Goal: Task Accomplishment & Management: Manage account settings

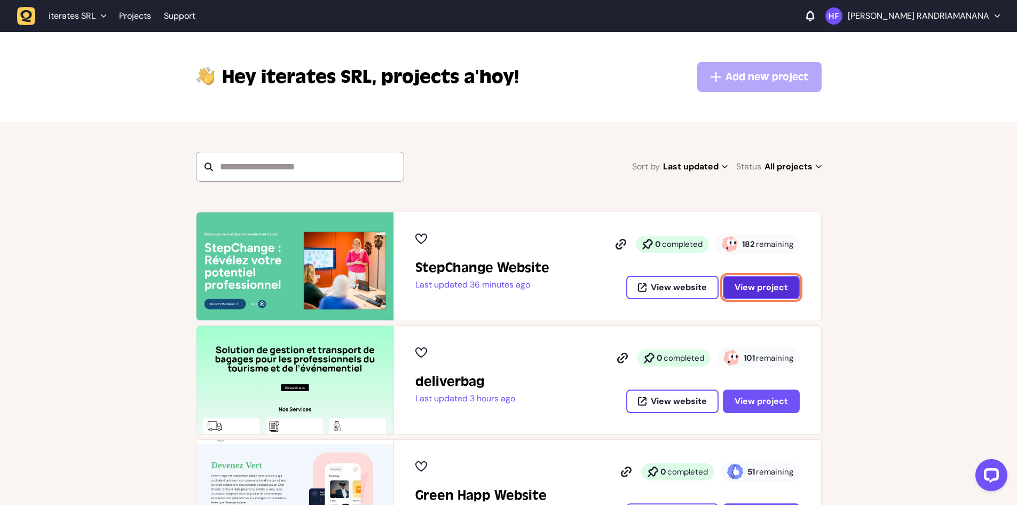
click at [748, 287] on span "View project" at bounding box center [761, 287] width 53 height 9
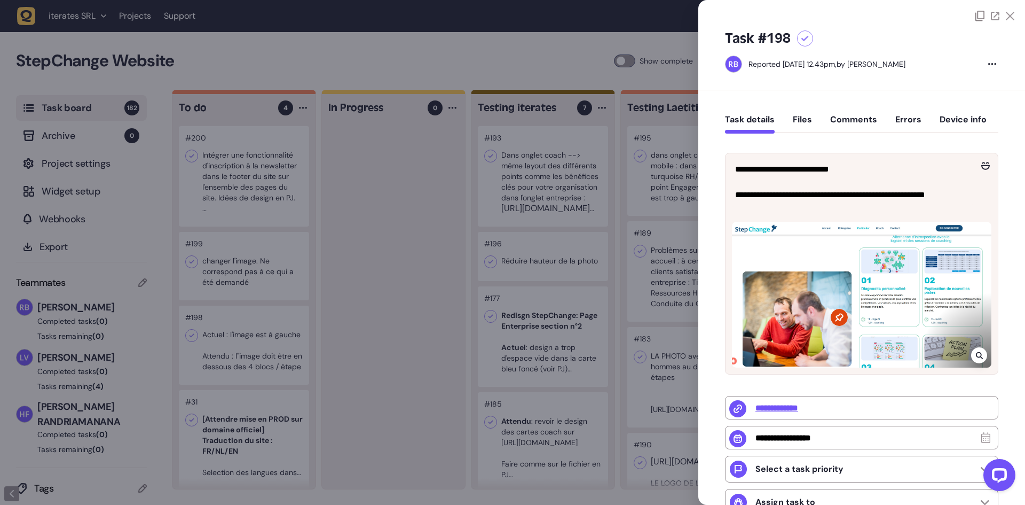
click at [803, 121] on button "Files" at bounding box center [802, 123] width 19 height 19
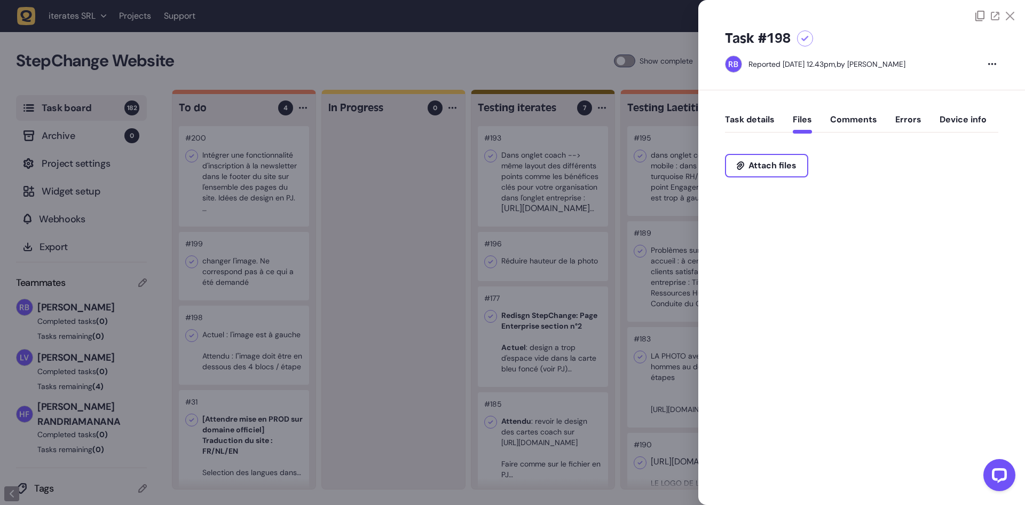
click at [765, 123] on button "Task details" at bounding box center [750, 123] width 50 height 19
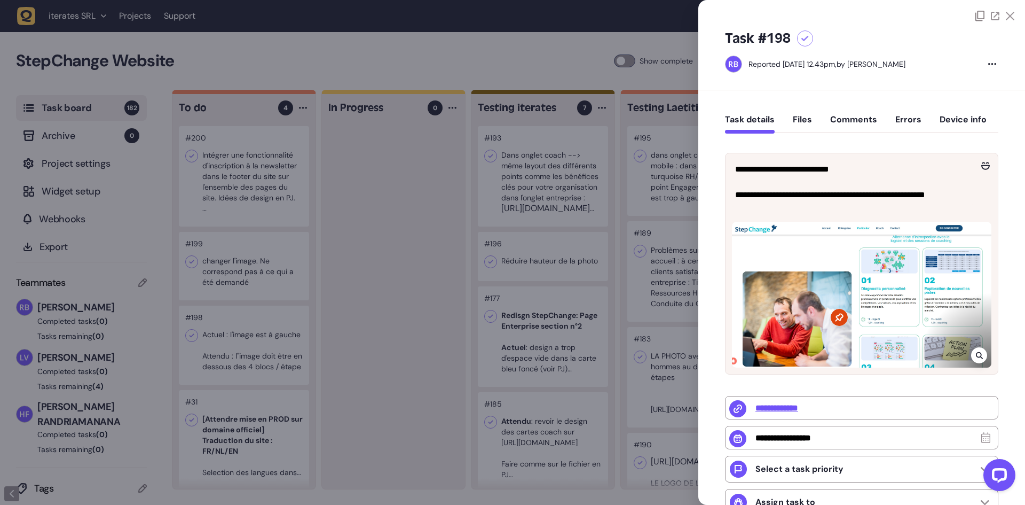
click at [892, 281] on div at bounding box center [862, 295] width 260 height 146
click at [864, 120] on button "Comments" at bounding box center [853, 123] width 47 height 19
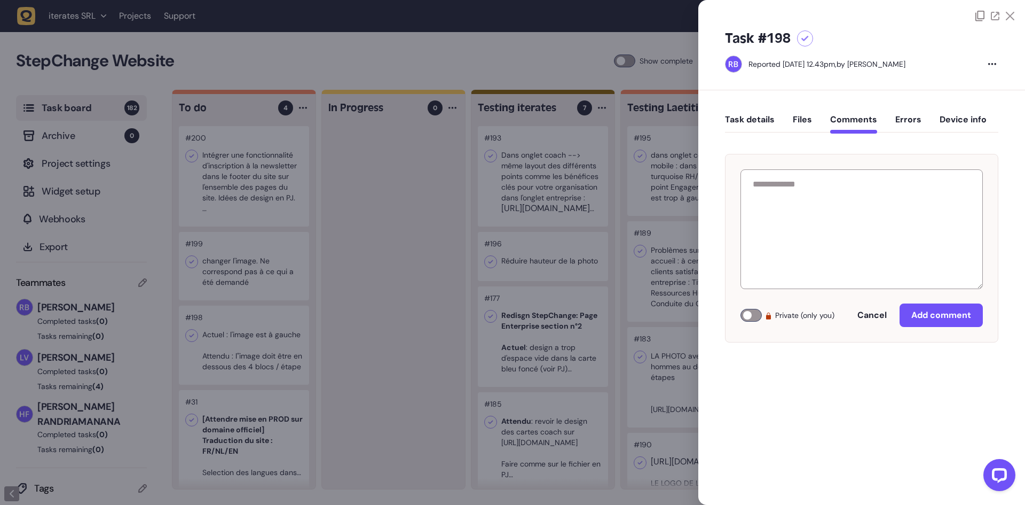
click at [812, 124] on button "Files" at bounding box center [802, 123] width 19 height 19
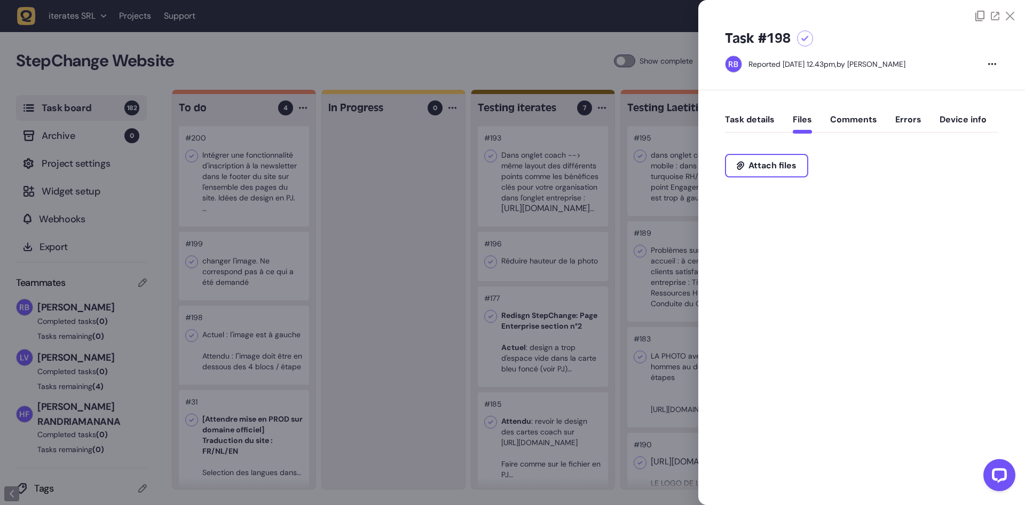
click at [762, 117] on button "Task details" at bounding box center [750, 123] width 50 height 19
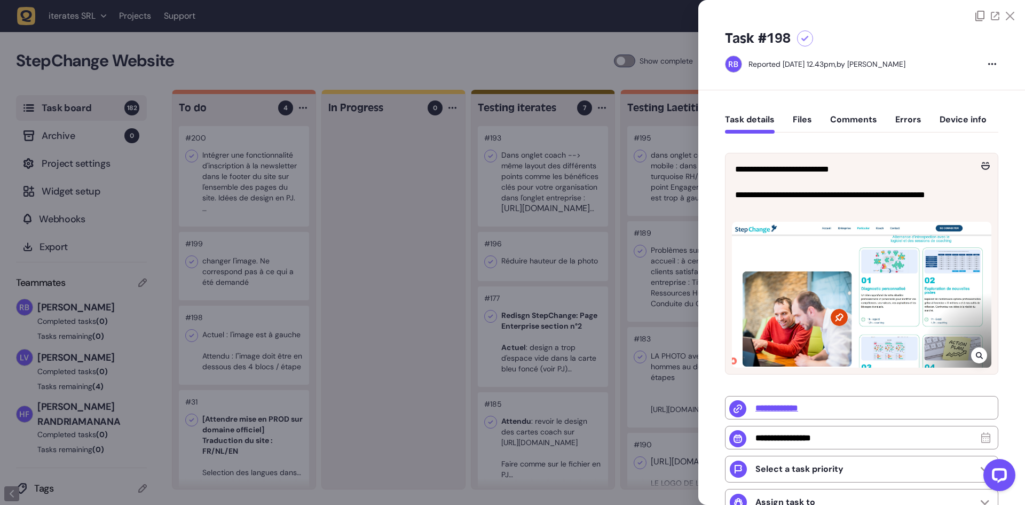
click at [828, 294] on div at bounding box center [862, 295] width 260 height 146
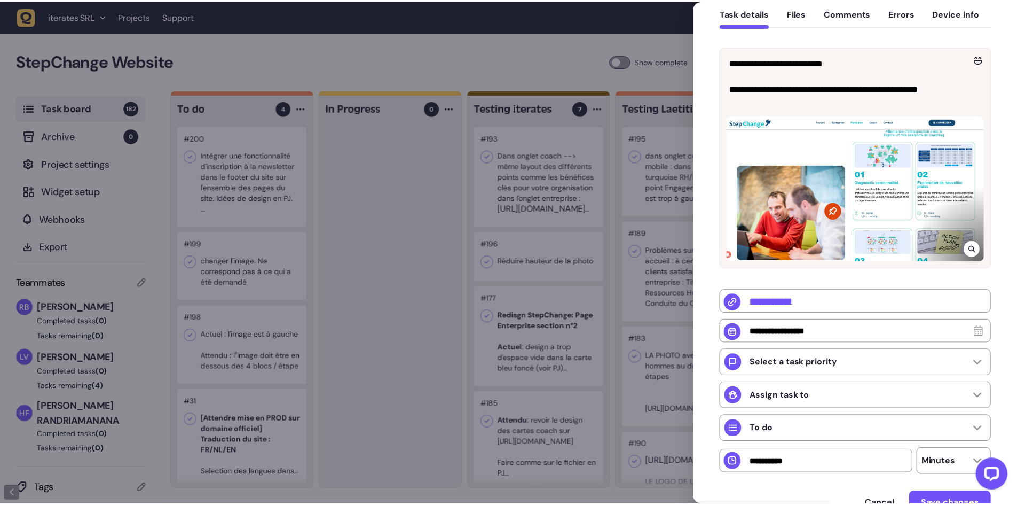
scroll to position [53, 0]
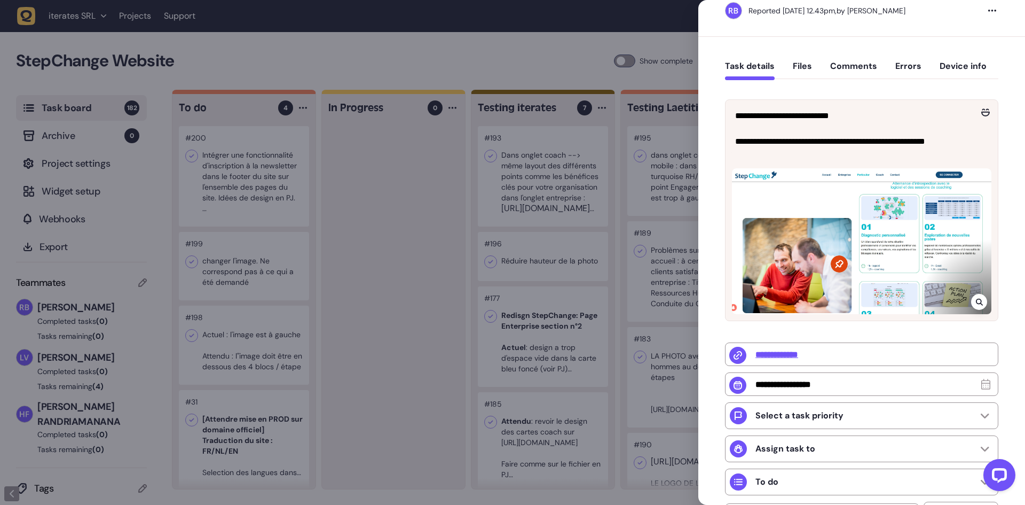
click at [356, 237] on div at bounding box center [512, 252] width 1025 height 505
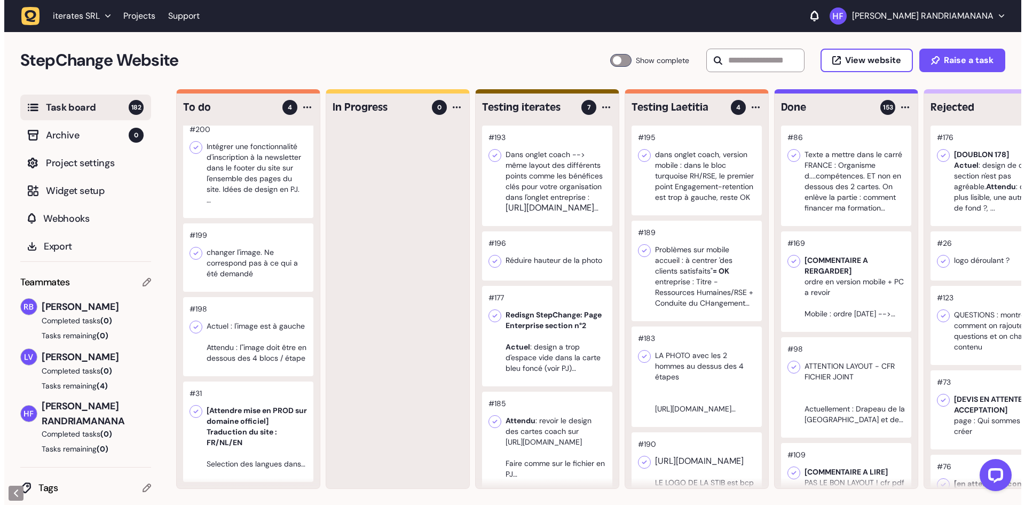
scroll to position [27, 0]
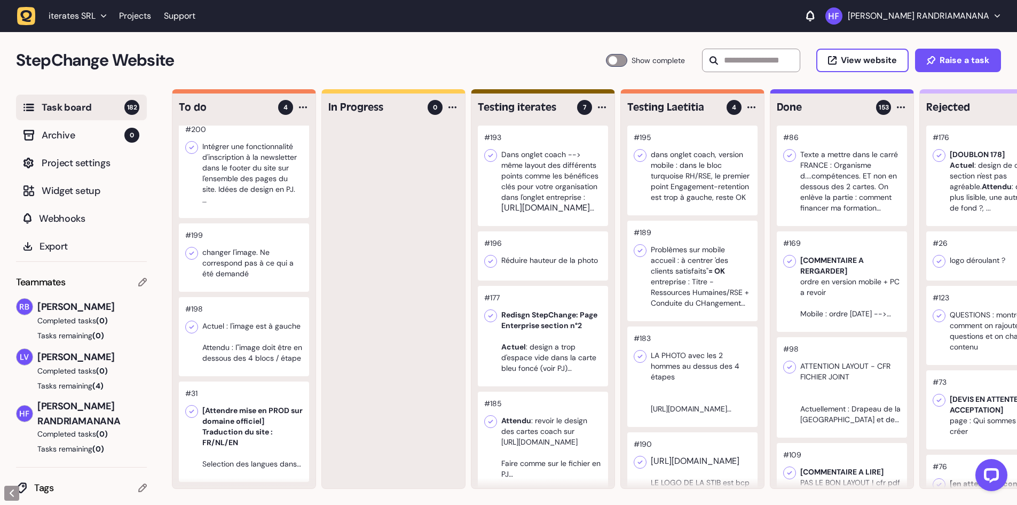
click at [259, 324] on div at bounding box center [244, 336] width 130 height 79
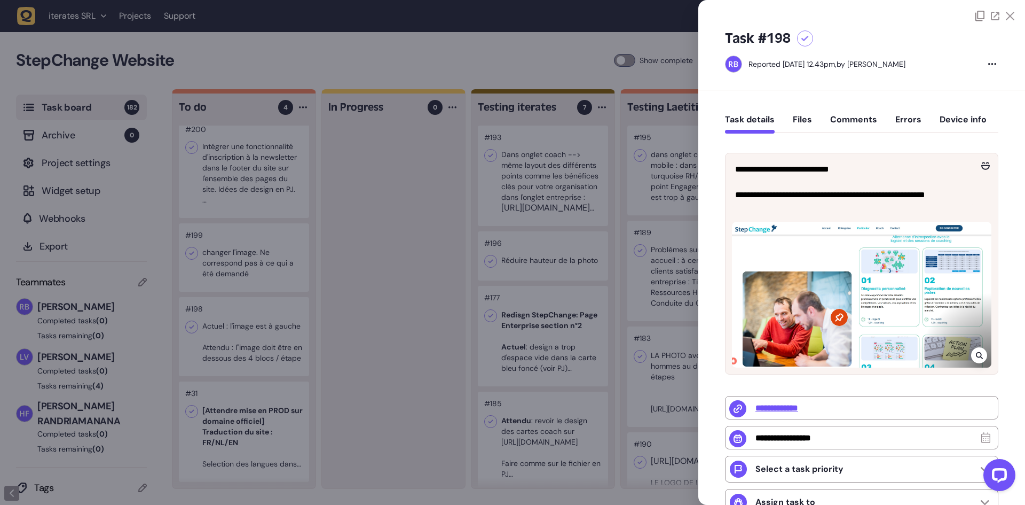
click at [810, 121] on button "Files" at bounding box center [802, 123] width 19 height 19
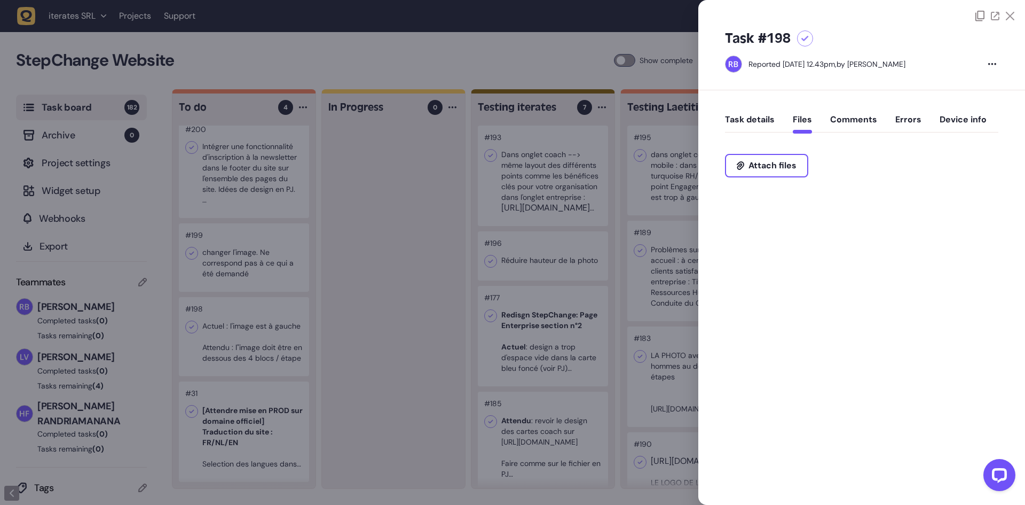
click at [846, 120] on button "Comments" at bounding box center [853, 123] width 47 height 19
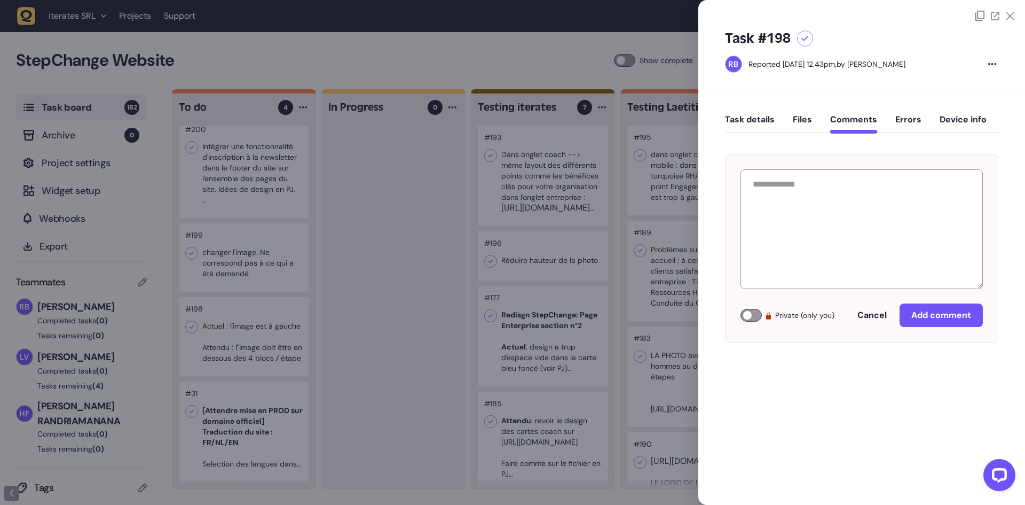
click at [759, 120] on button "Task details" at bounding box center [750, 123] width 50 height 19
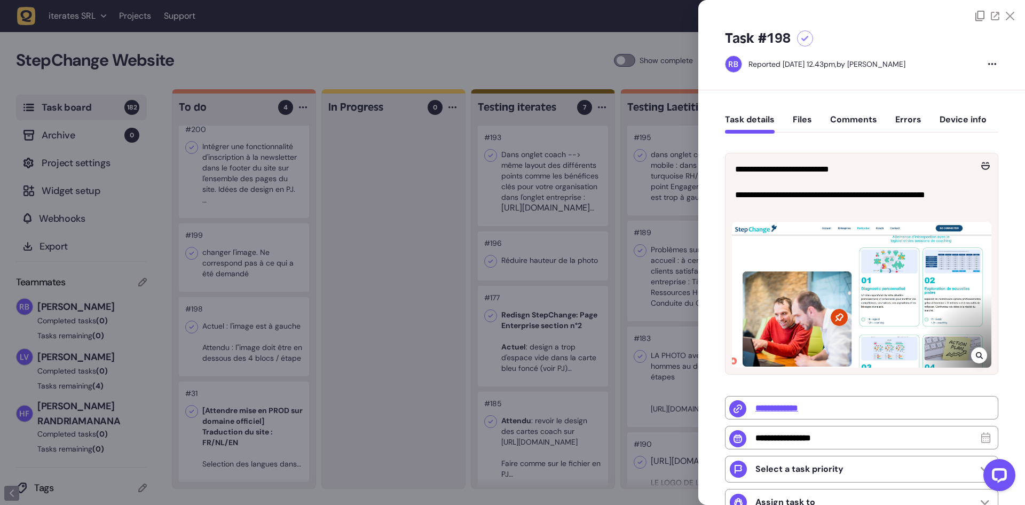
click at [403, 165] on div at bounding box center [512, 252] width 1025 height 505
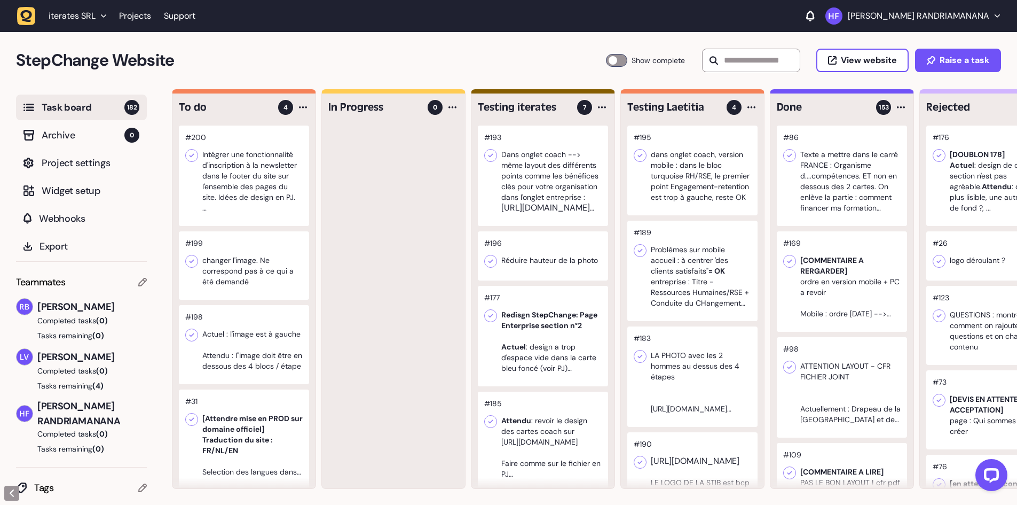
scroll to position [27, 0]
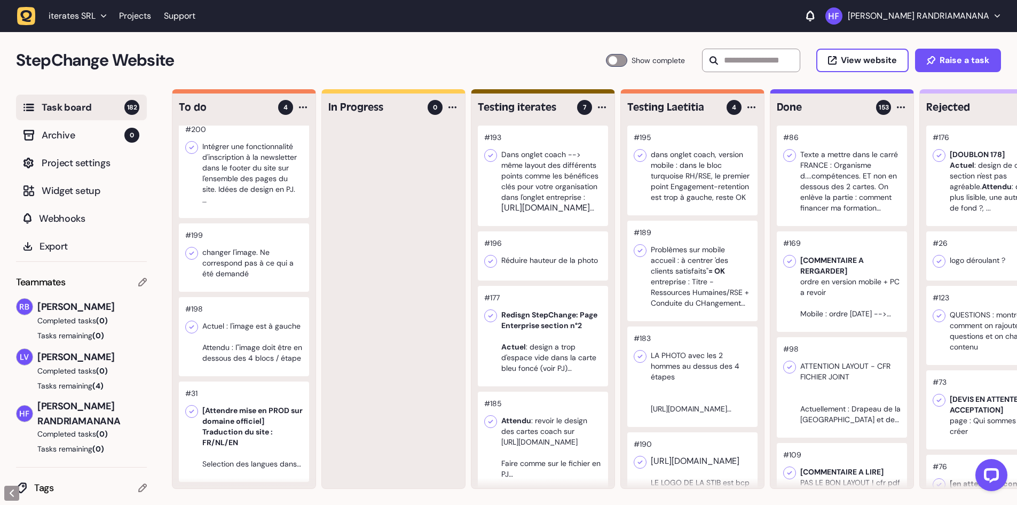
click at [272, 302] on div at bounding box center [244, 336] width 130 height 79
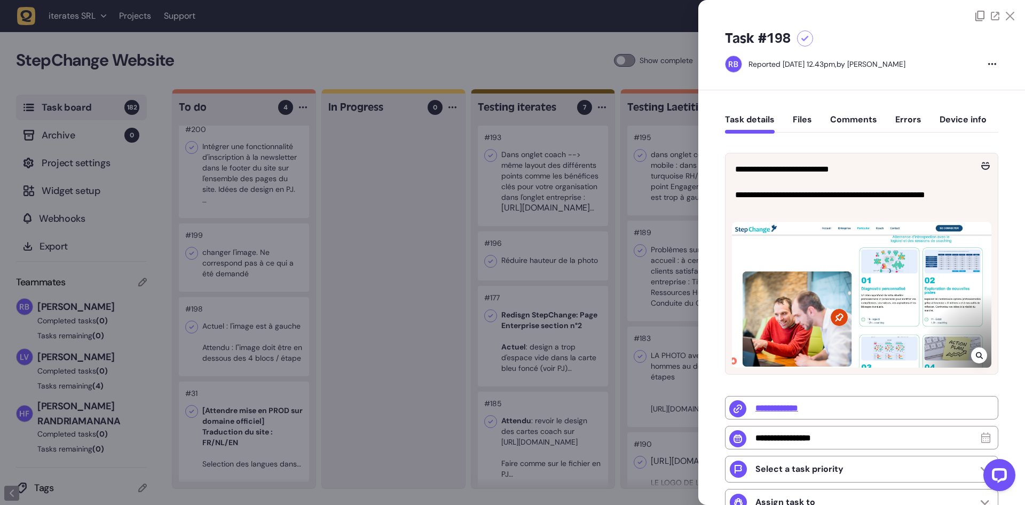
click at [902, 282] on div at bounding box center [862, 295] width 260 height 146
click at [993, 15] on icon at bounding box center [995, 16] width 9 height 9
click at [860, 121] on button "Comments" at bounding box center [853, 123] width 47 height 19
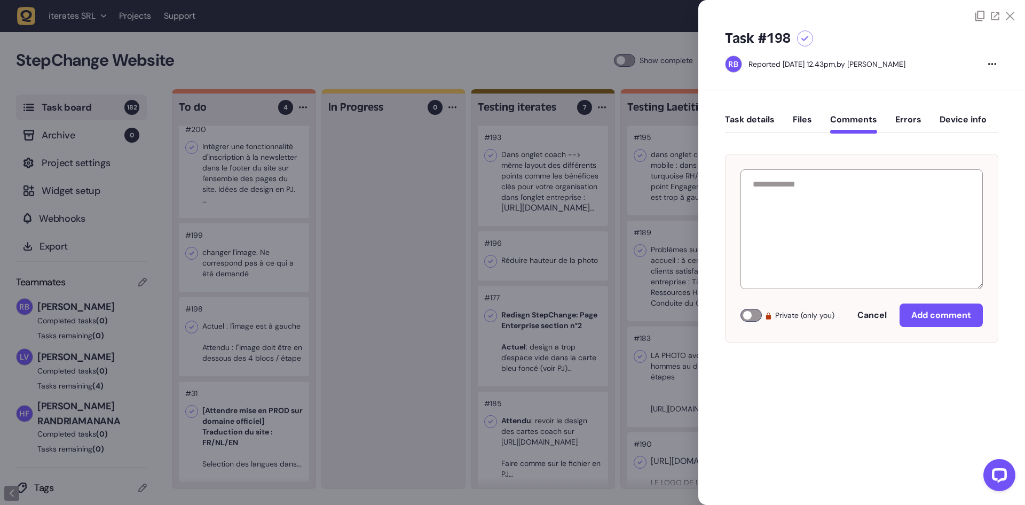
click at [802, 121] on button "Files" at bounding box center [802, 123] width 19 height 19
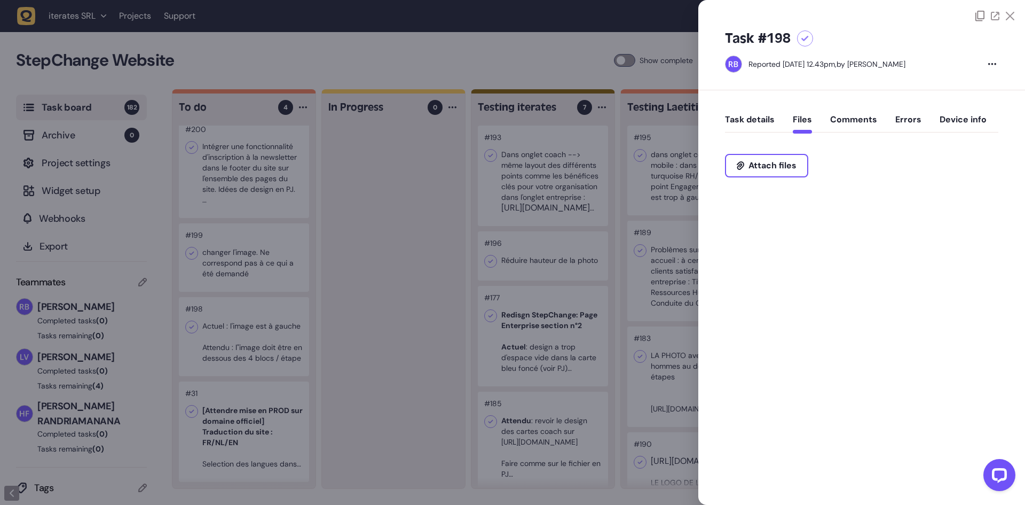
click at [378, 185] on div at bounding box center [512, 252] width 1025 height 505
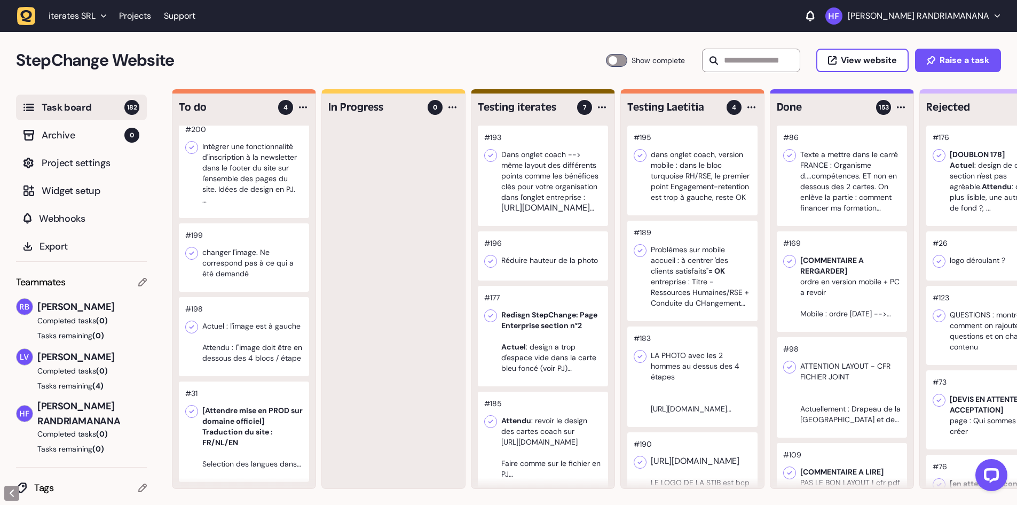
click at [564, 202] on div at bounding box center [543, 175] width 130 height 100
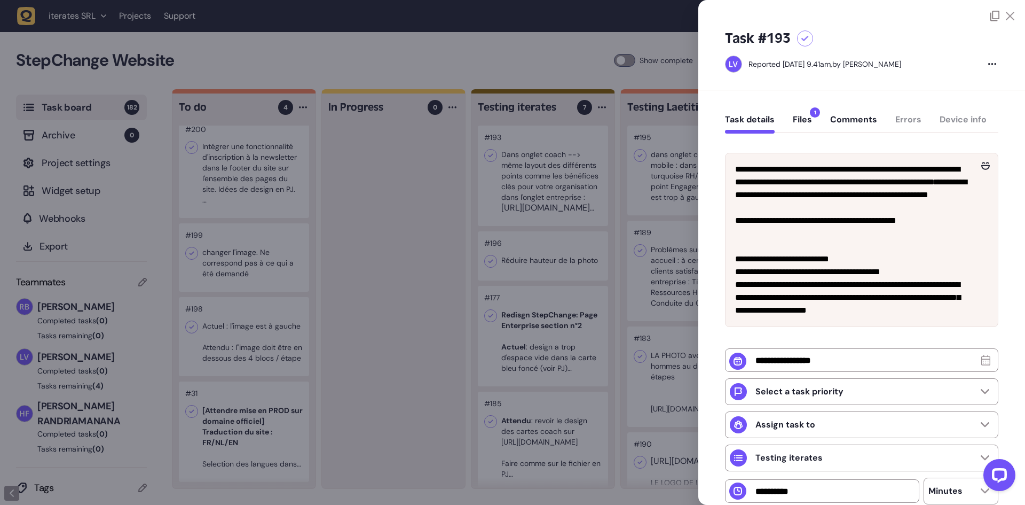
click at [808, 120] on button "Files 1" at bounding box center [802, 123] width 19 height 19
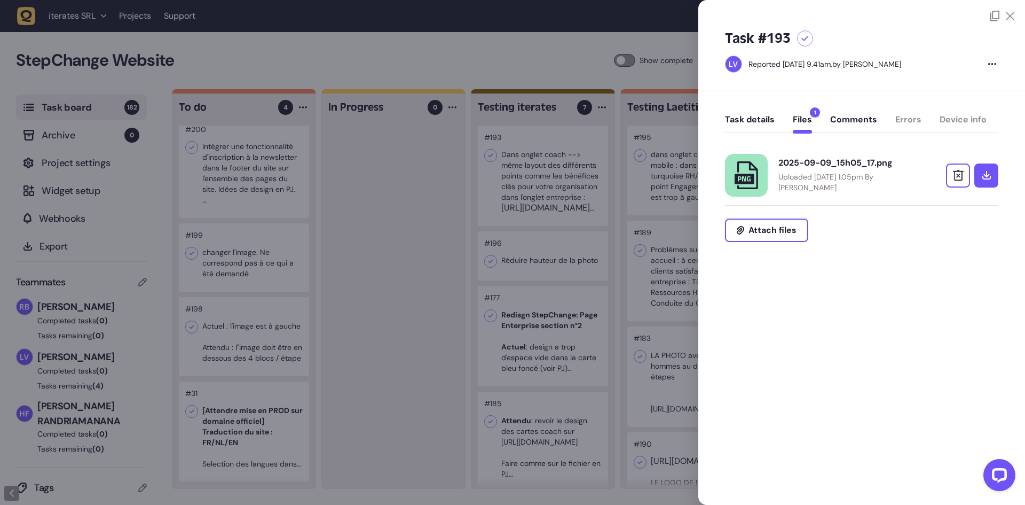
click at [833, 176] on p "Uploaded [DATE] 1.05pm By [PERSON_NAME]" at bounding box center [848, 181] width 139 height 21
click at [557, 270] on div at bounding box center [512, 252] width 1025 height 505
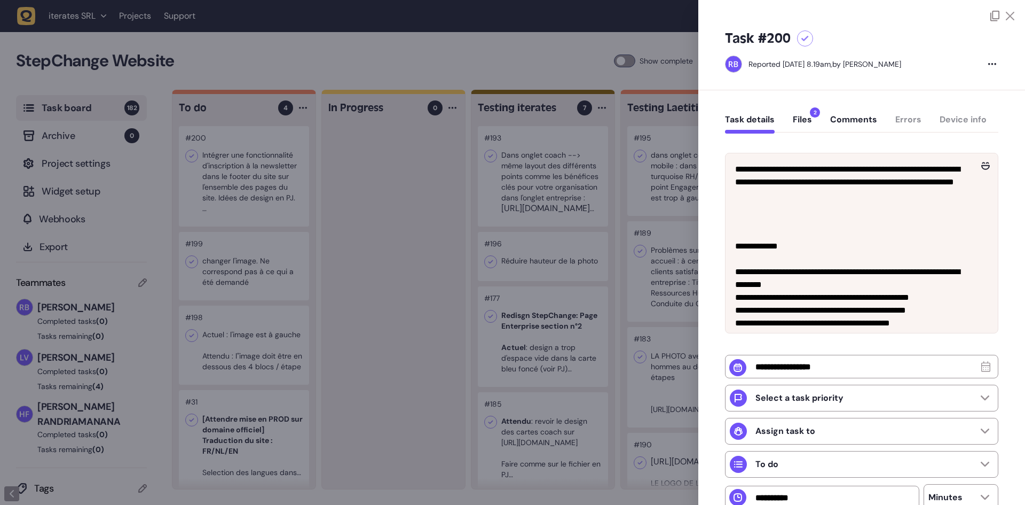
click at [804, 121] on button "Files 2" at bounding box center [802, 123] width 19 height 19
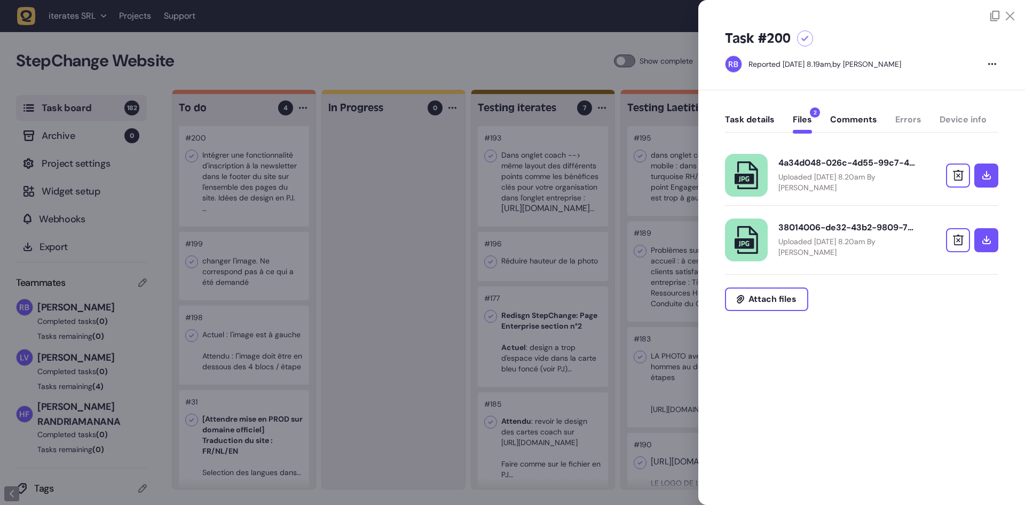
drag, startPoint x: 764, startPoint y: 120, endPoint x: 774, endPoint y: 135, distance: 18.4
click at [764, 120] on button "Task details" at bounding box center [750, 123] width 50 height 19
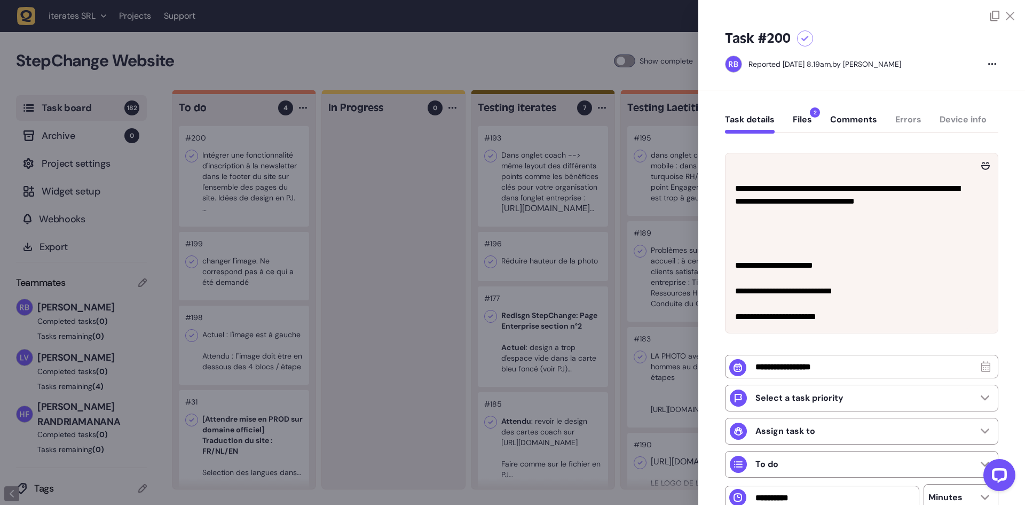
click at [802, 123] on button "Files 2" at bounding box center [802, 123] width 19 height 19
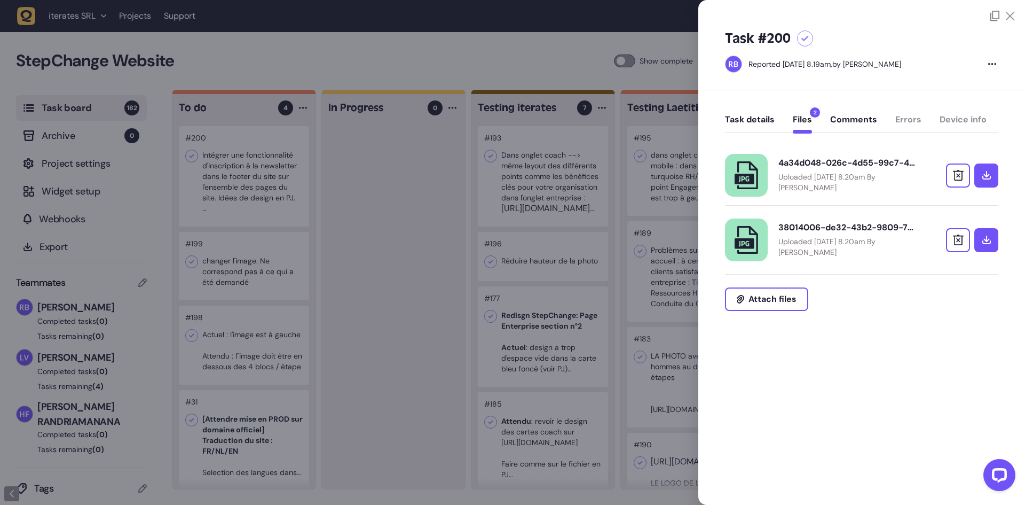
click at [846, 247] on p "Uploaded October 01, 2025 at 8.20am By Rodolphe Balay" at bounding box center [848, 246] width 139 height 21
click at [821, 181] on p "Uploaded October 01, 2025 at 8.20am By Rodolphe Balay" at bounding box center [848, 181] width 139 height 21
click at [764, 114] on button "Task details" at bounding box center [750, 123] width 50 height 19
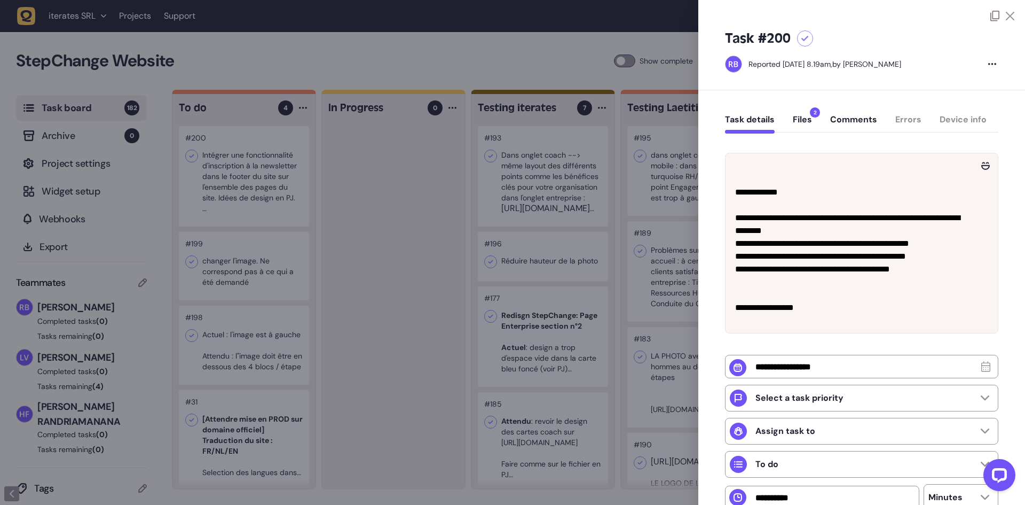
scroll to position [53, 0]
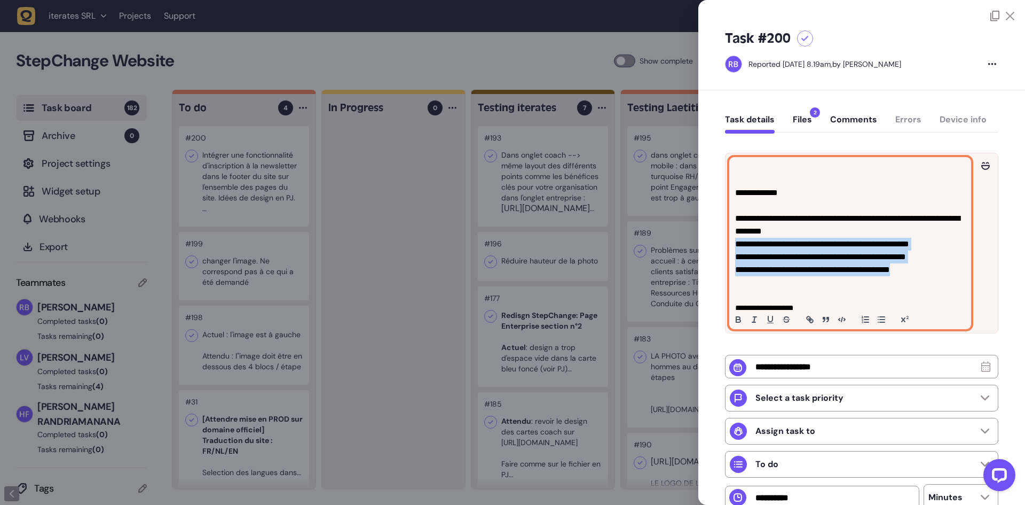
drag, startPoint x: 931, startPoint y: 271, endPoint x: 737, endPoint y: 247, distance: 195.9
click at [737, 247] on div "**********" at bounding box center [850, 243] width 241 height 171
click at [783, 245] on p "**********" at bounding box center [848, 244] width 227 height 13
click at [844, 118] on button "Comments" at bounding box center [853, 123] width 47 height 19
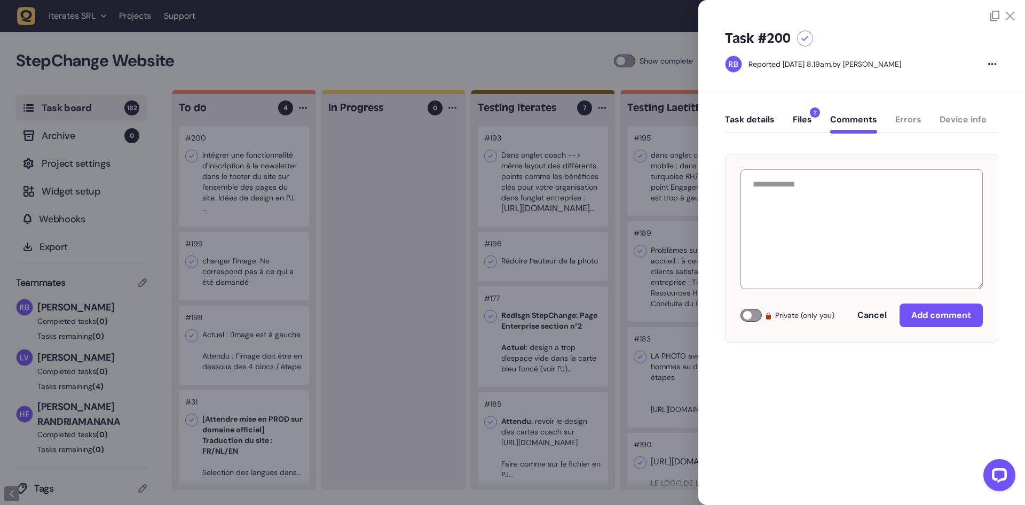
click at [805, 119] on button "Files 2" at bounding box center [802, 123] width 19 height 19
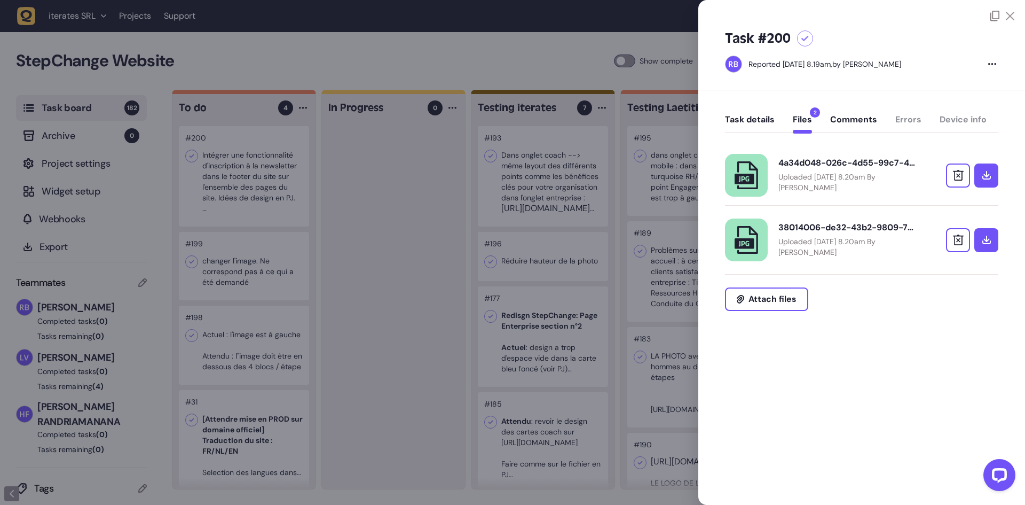
click at [756, 119] on button "Task details" at bounding box center [750, 123] width 50 height 19
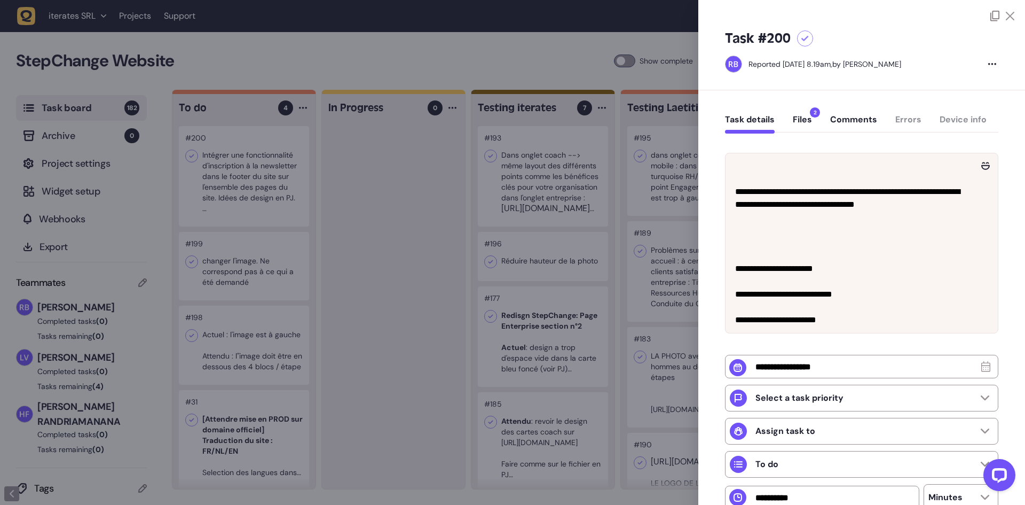
scroll to position [276, 0]
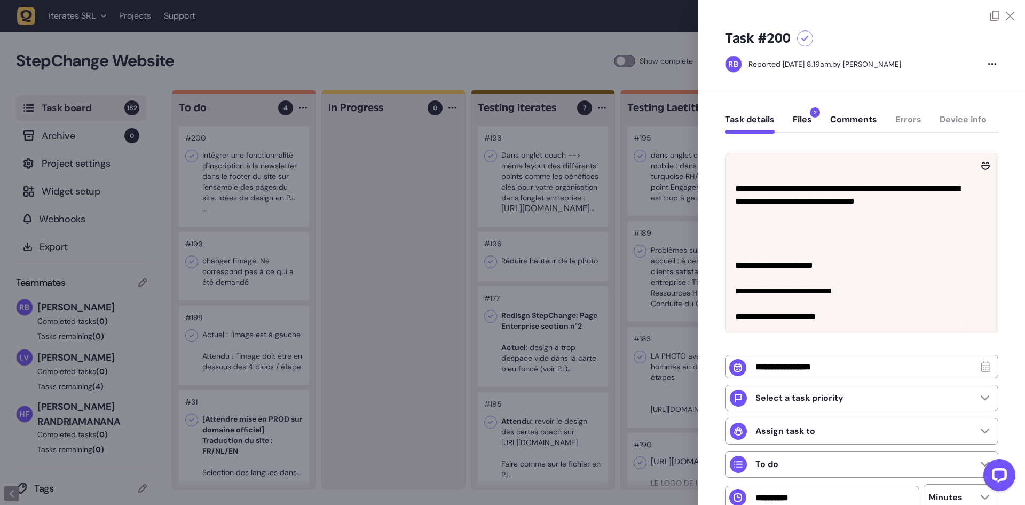
click at [811, 123] on button "Files 2" at bounding box center [802, 123] width 19 height 19
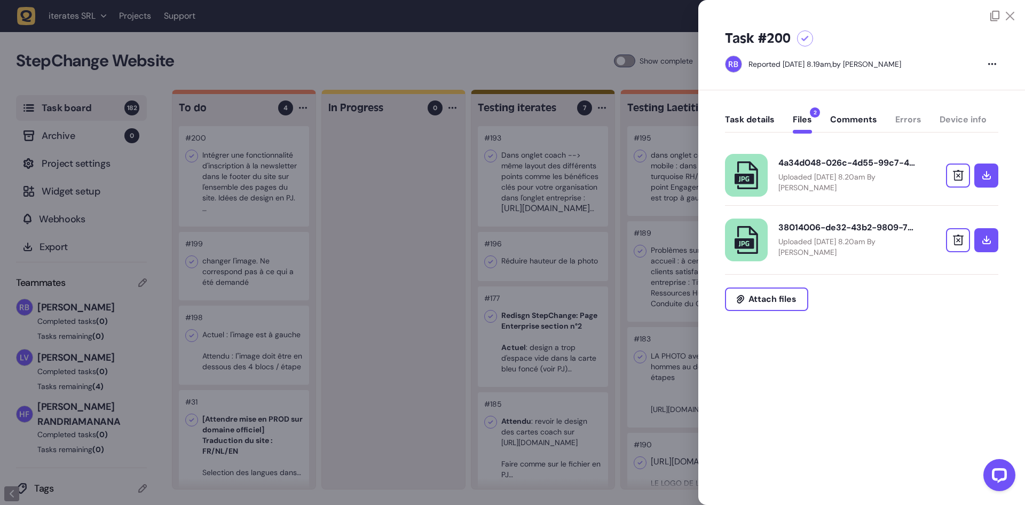
click at [757, 113] on div "Task details Files 2 Comments Errors Device info" at bounding box center [861, 122] width 273 height 32
click at [757, 122] on button "Task details" at bounding box center [750, 123] width 50 height 19
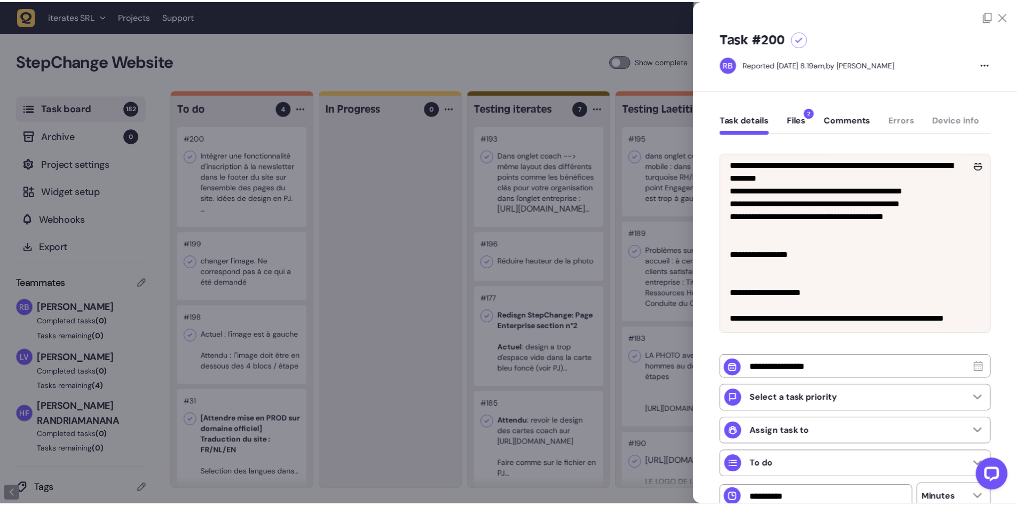
scroll to position [53, 0]
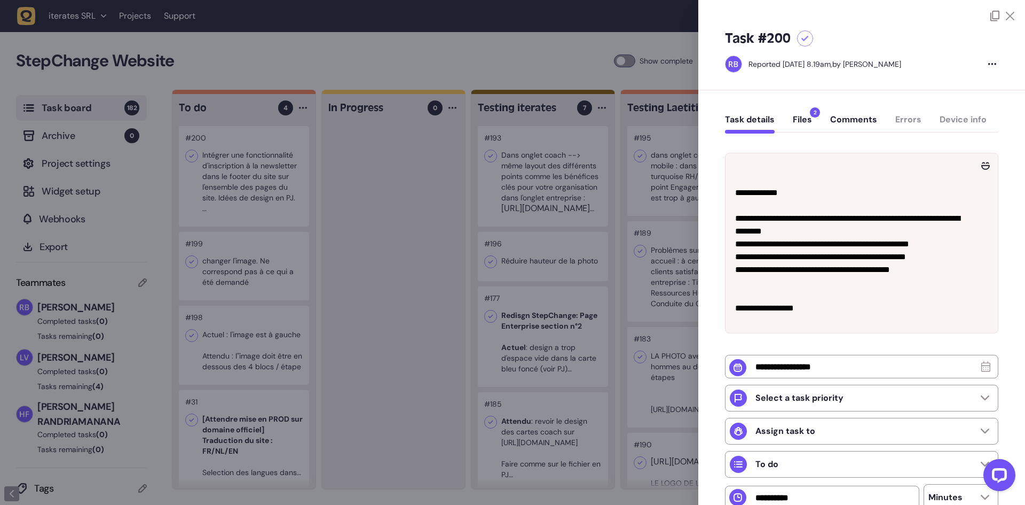
click at [509, 52] on div at bounding box center [512, 252] width 1025 height 505
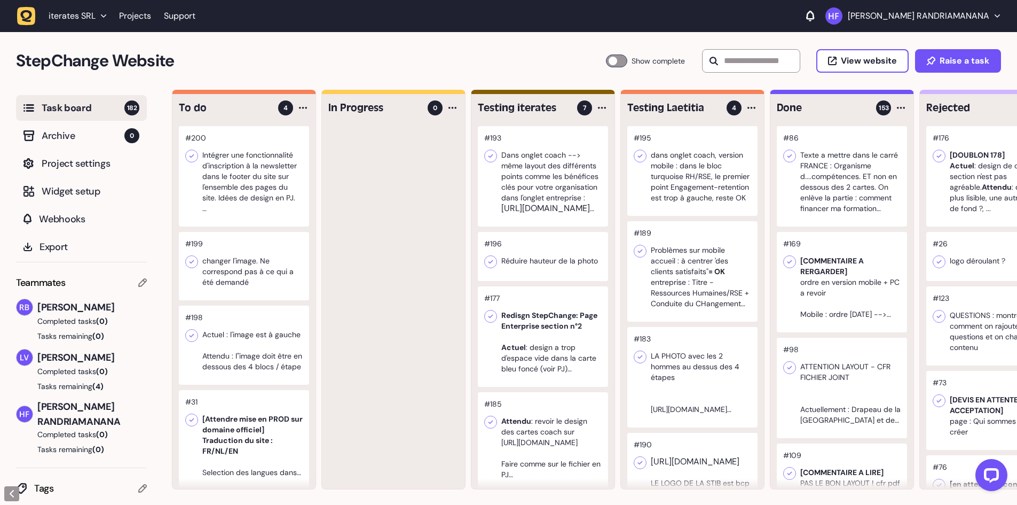
click at [264, 276] on div at bounding box center [244, 266] width 130 height 68
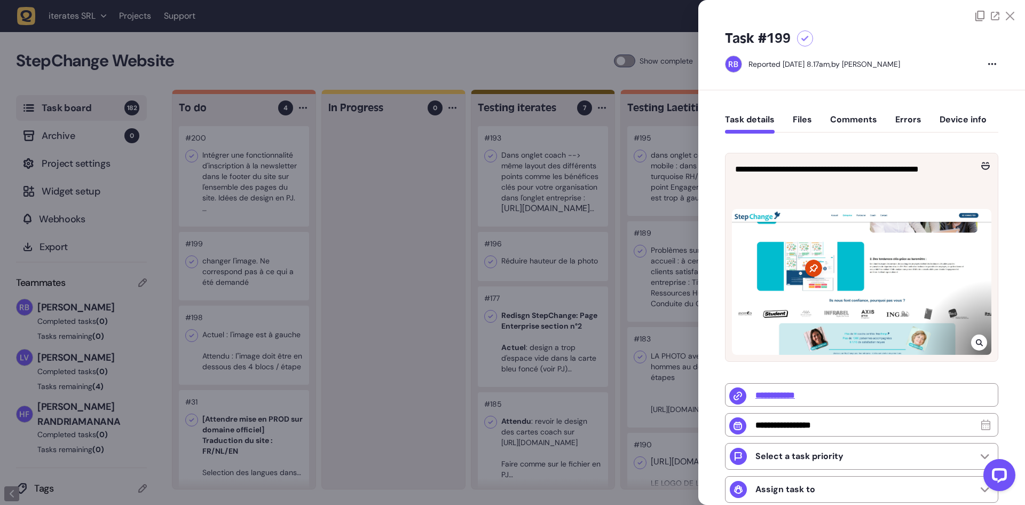
scroll to position [107, 0]
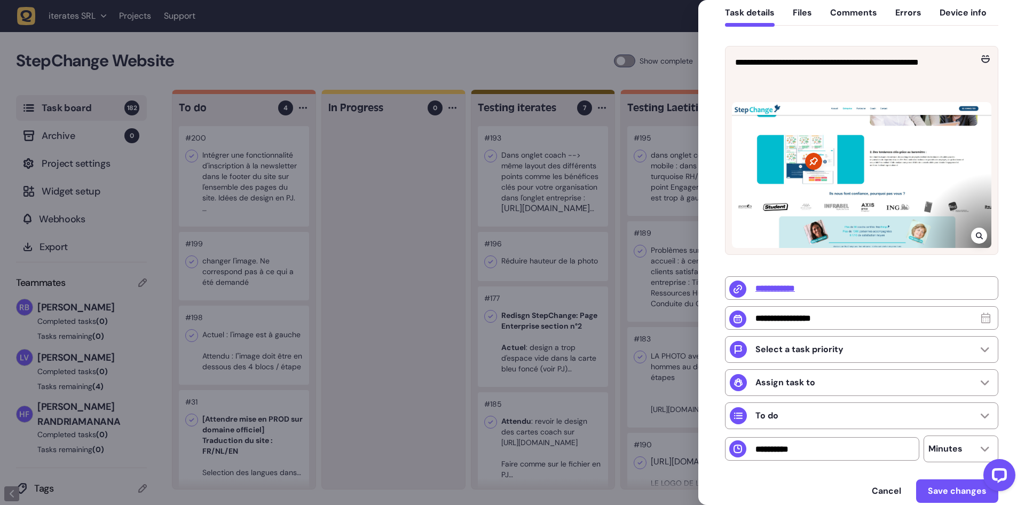
click at [840, 18] on button "Comments" at bounding box center [853, 16] width 47 height 19
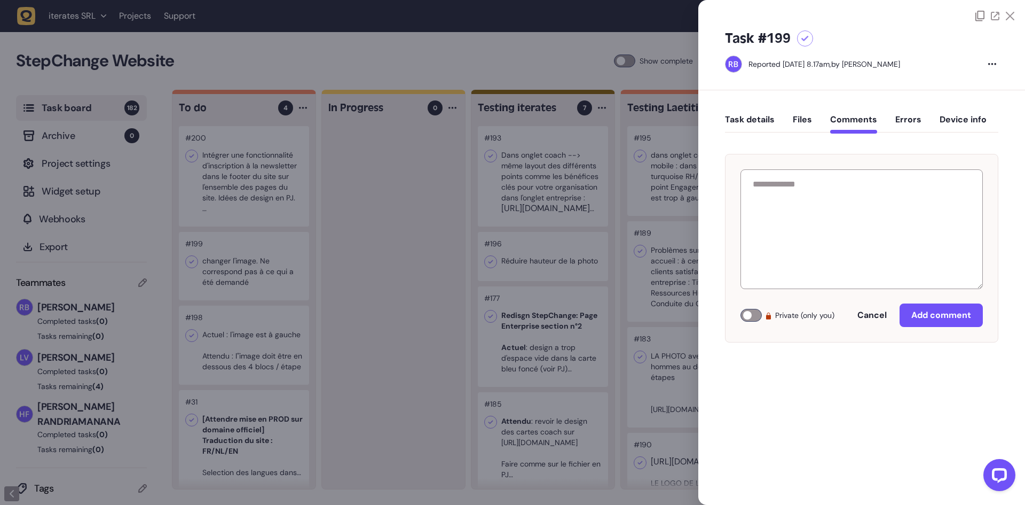
click at [345, 318] on div at bounding box center [512, 252] width 1025 height 505
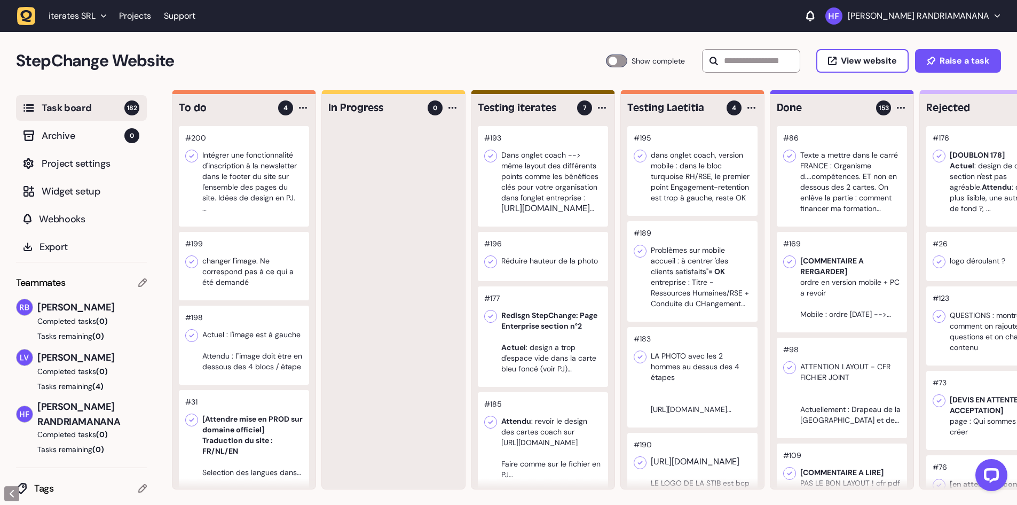
click at [250, 284] on div at bounding box center [244, 266] width 130 height 68
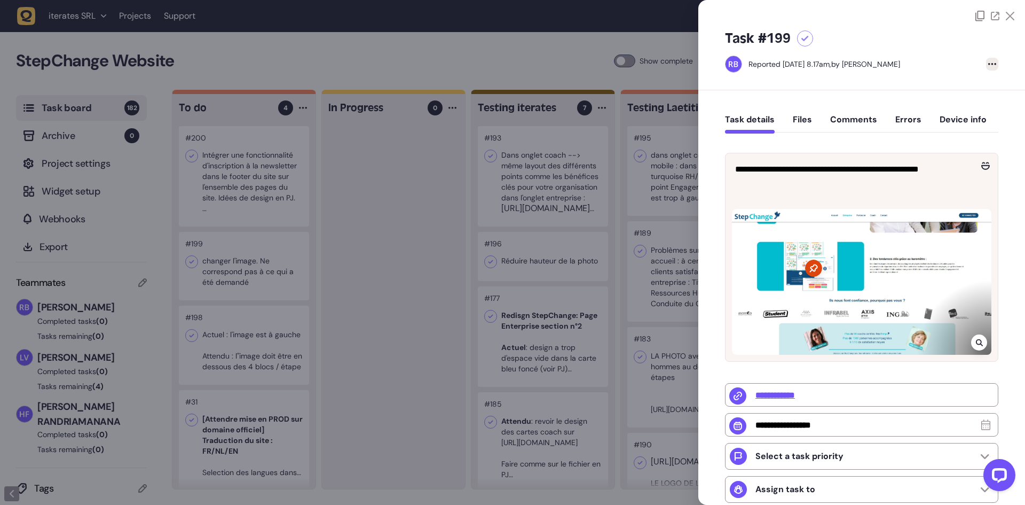
click at [991, 66] on div at bounding box center [992, 64] width 12 height 13
click at [992, 18] on icon at bounding box center [995, 16] width 9 height 9
click at [989, 63] on icon at bounding box center [992, 64] width 8 height 2
click at [979, 19] on icon at bounding box center [980, 16] width 9 height 11
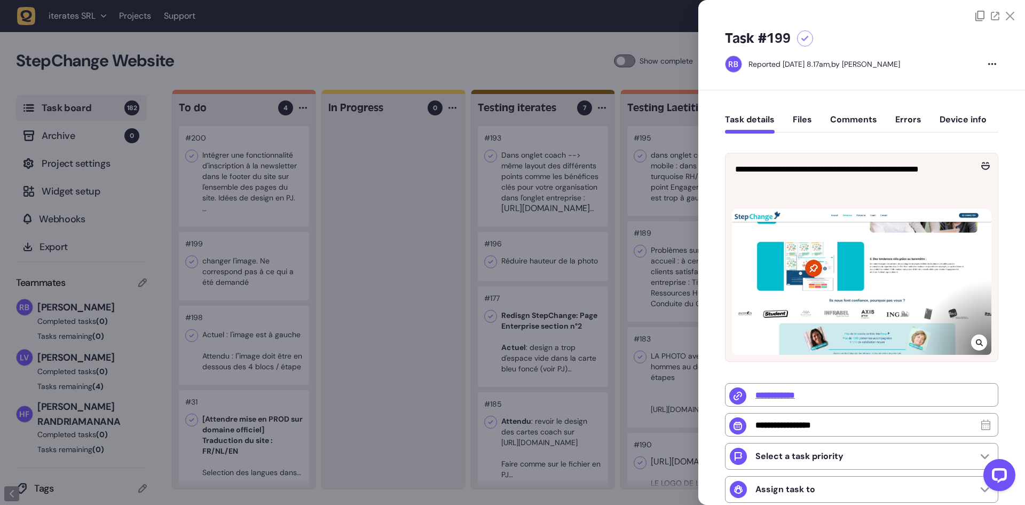
click at [1006, 20] on icon at bounding box center [1010, 16] width 9 height 9
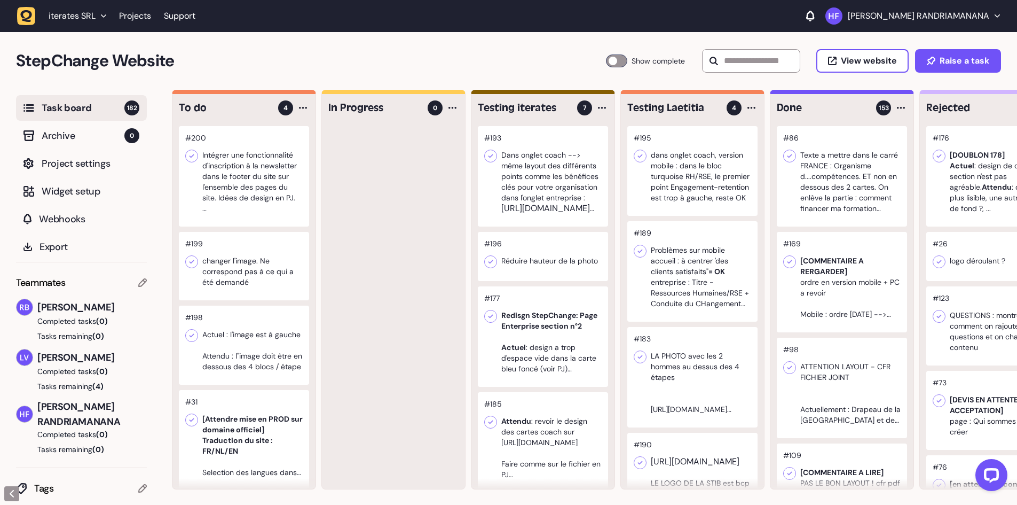
click at [238, 265] on div at bounding box center [244, 266] width 130 height 68
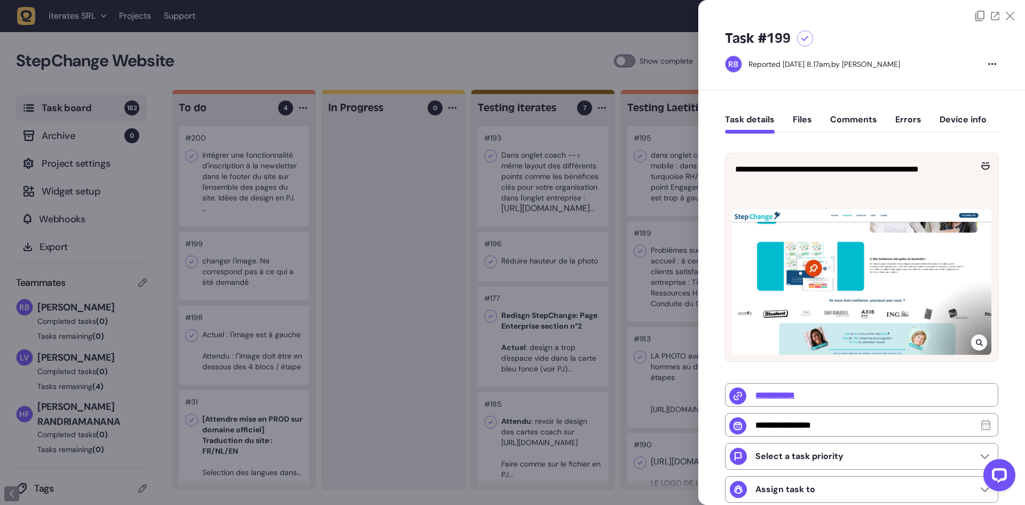
click at [979, 18] on icon at bounding box center [980, 16] width 9 height 11
click at [421, 205] on div at bounding box center [512, 252] width 1025 height 505
